Goal: Complete application form

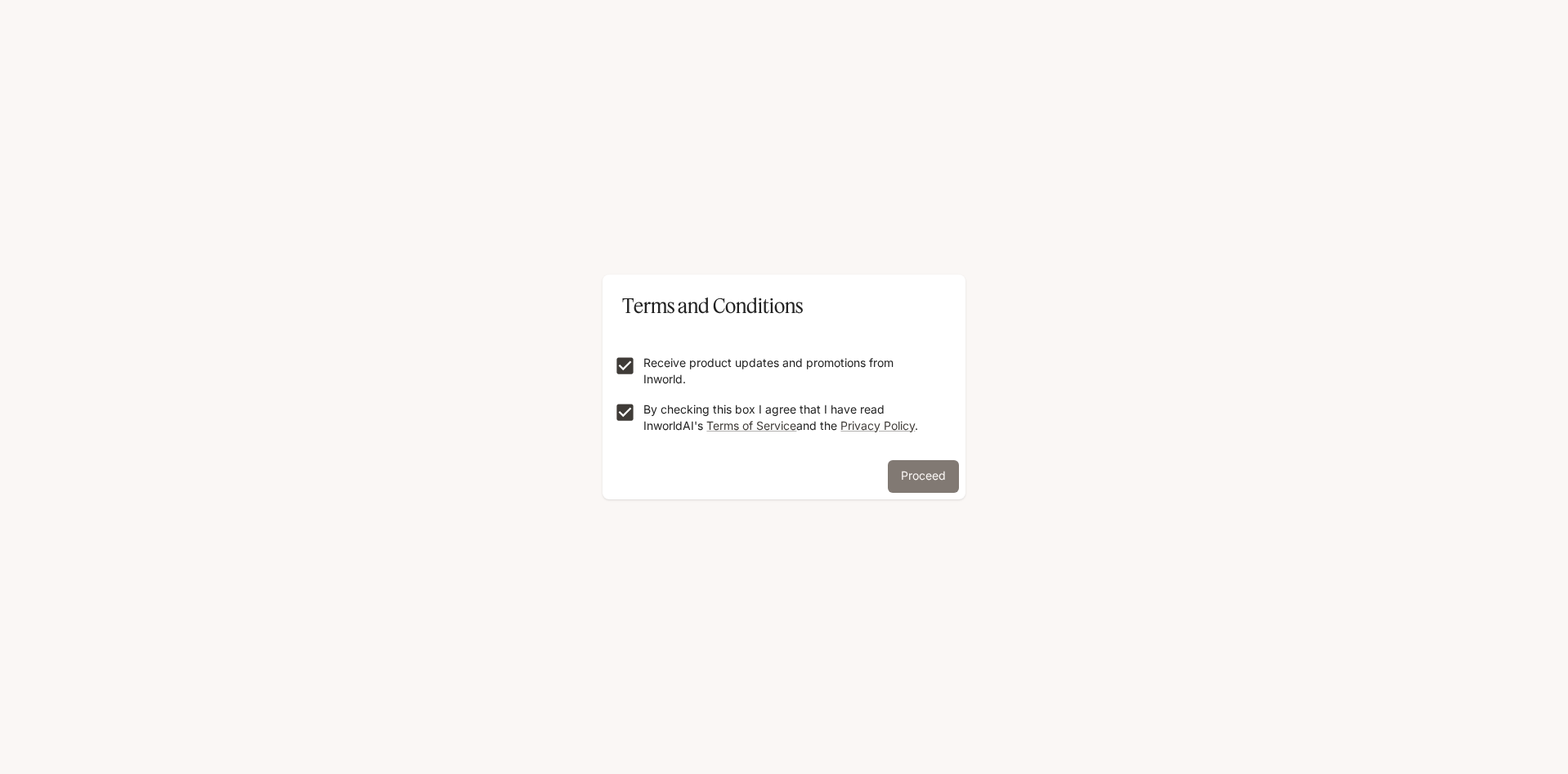
click at [907, 473] on button "Proceed" at bounding box center [923, 476] width 71 height 33
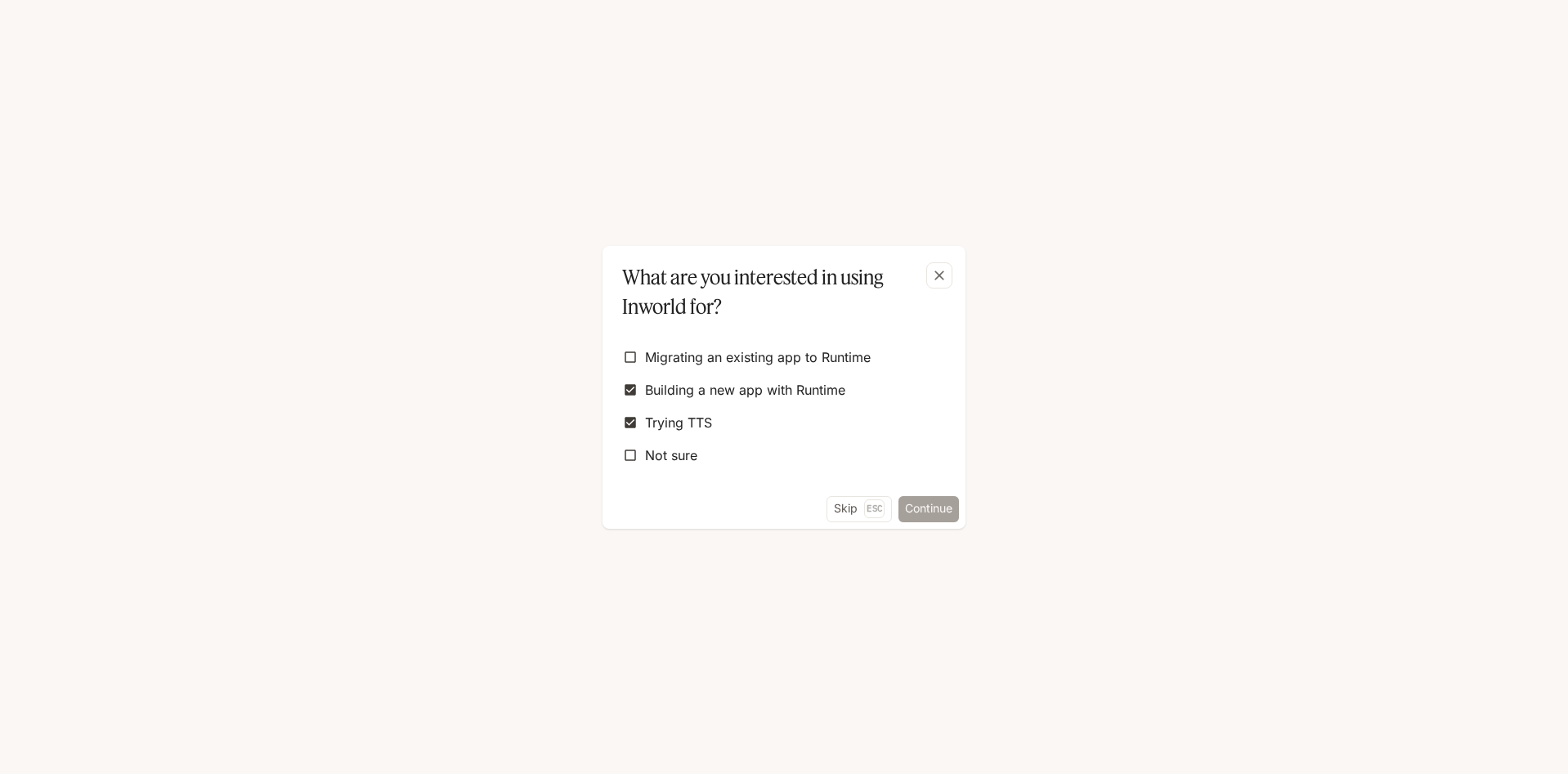
click at [931, 507] on button "Continue" at bounding box center [928, 509] width 60 height 26
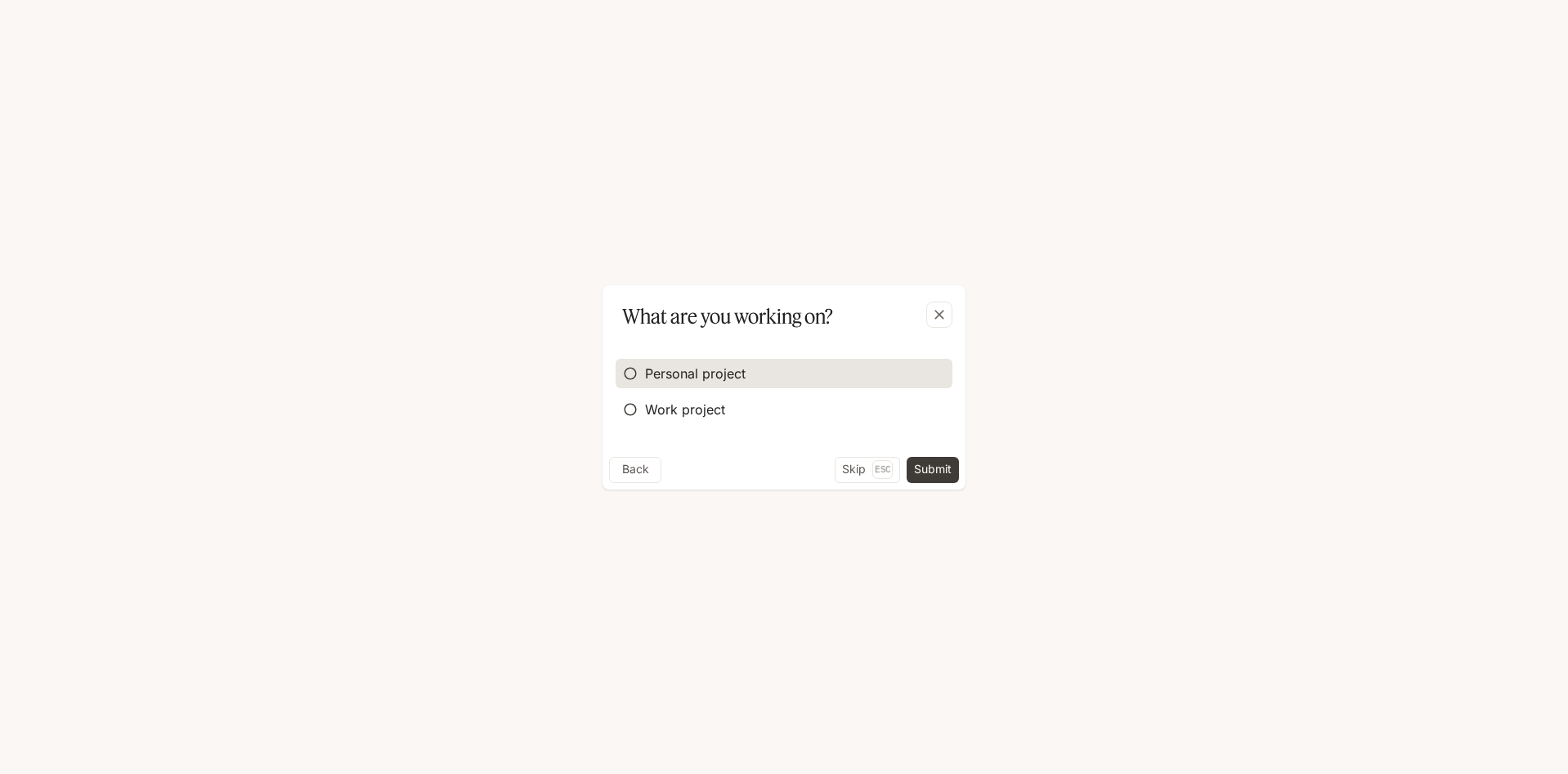
click at [692, 374] on span "Personal project" at bounding box center [694, 374] width 101 height 19
click at [943, 467] on button "Submit" at bounding box center [932, 469] width 53 height 26
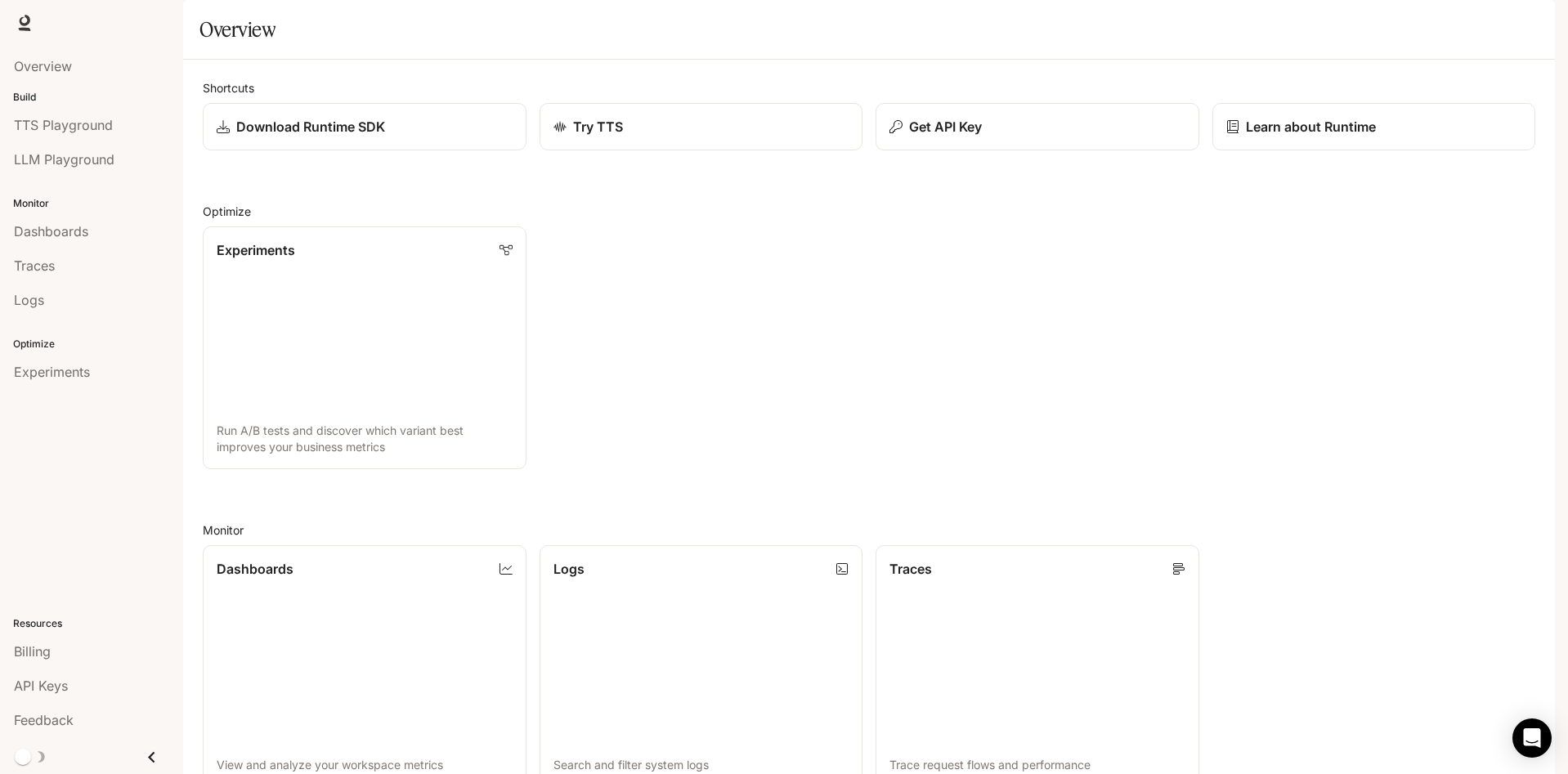
click at [1524, 20] on img "button" at bounding box center [1532, 23] width 23 height 23
